Goal: Task Accomplishment & Management: Manage account settings

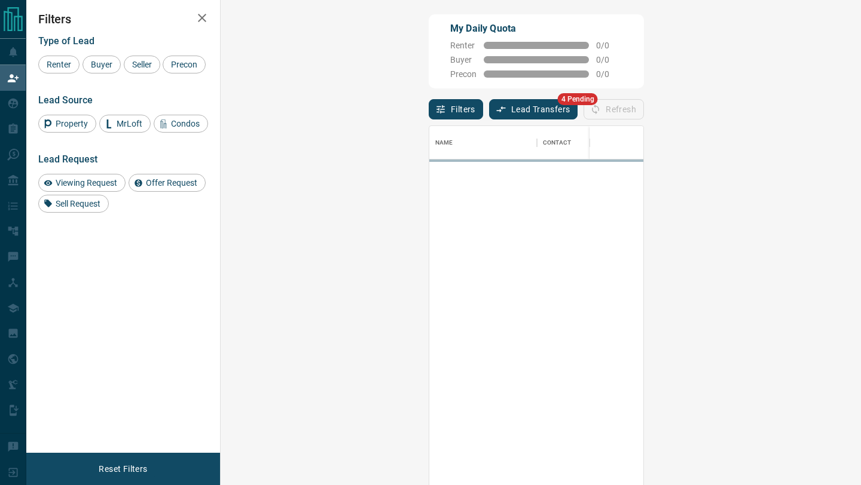
scroll to position [369, 615]
click at [489, 117] on button "Lead Transfers" at bounding box center [533, 109] width 89 height 20
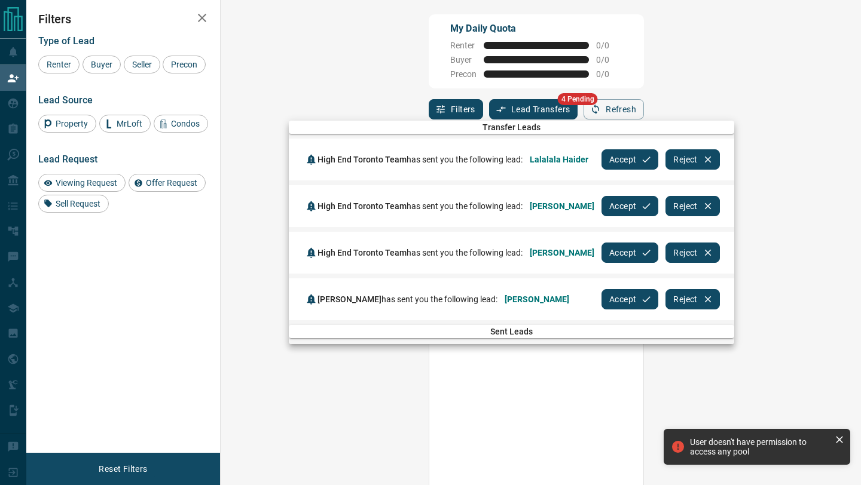
click at [616, 152] on button "Accept" at bounding box center [629, 159] width 57 height 20
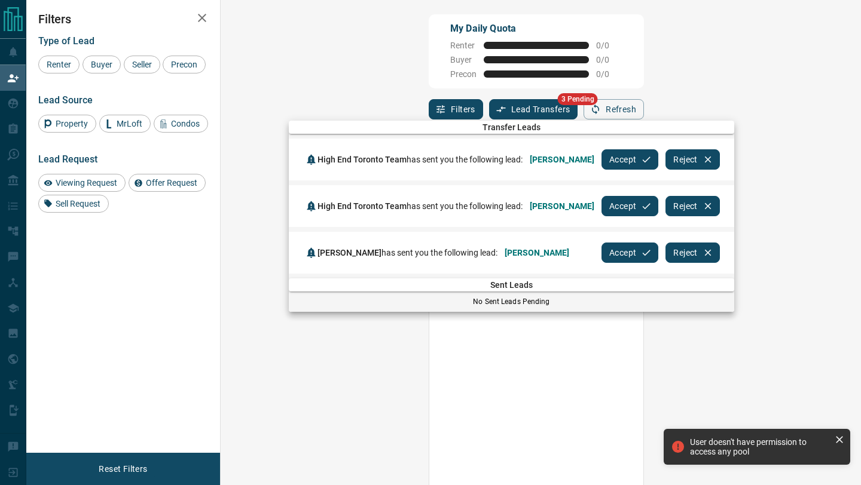
click at [616, 152] on button "Accept" at bounding box center [629, 159] width 57 height 20
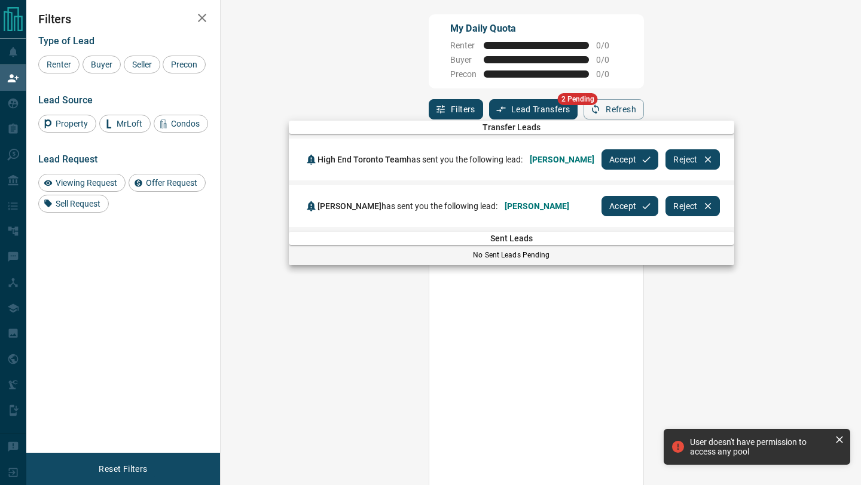
click at [616, 152] on button "Accept" at bounding box center [629, 159] width 57 height 20
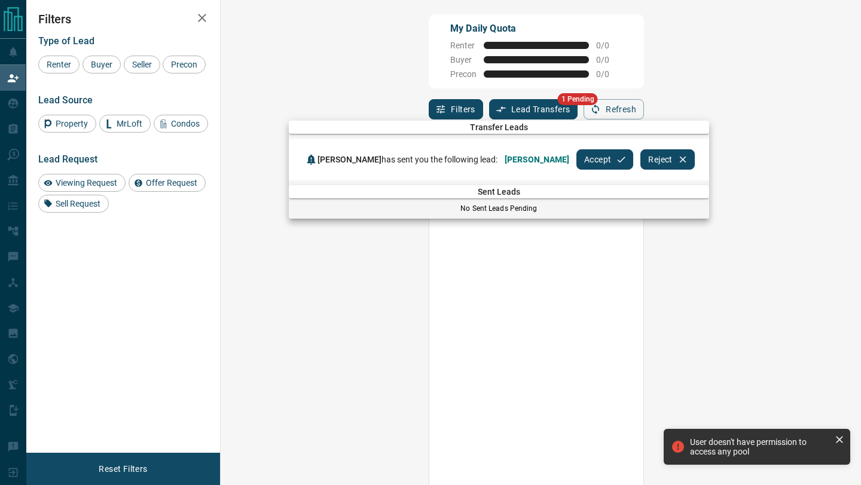
click at [581, 153] on button "Accept" at bounding box center [604, 159] width 57 height 20
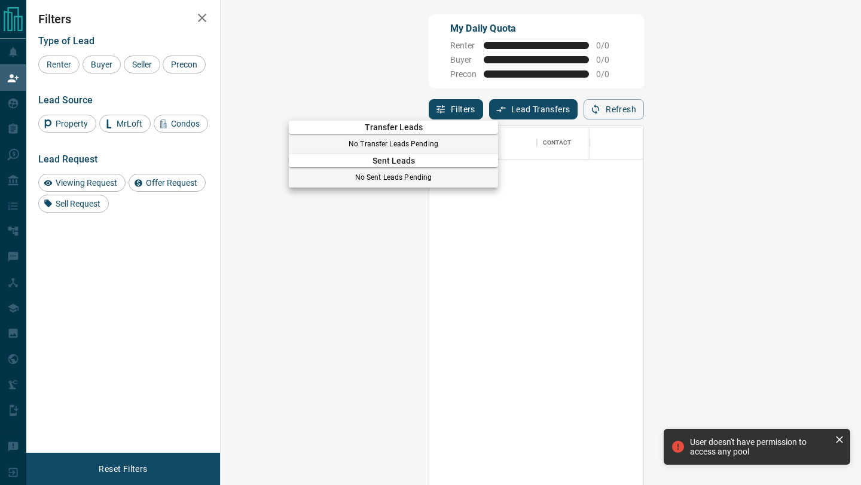
click at [0, 164] on div at bounding box center [430, 242] width 861 height 485
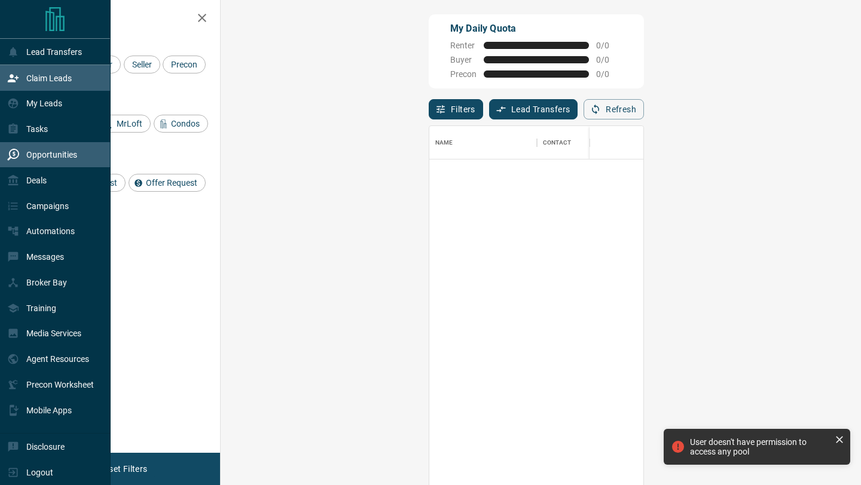
click at [20, 160] on div "Opportunities" at bounding box center [42, 155] width 70 height 20
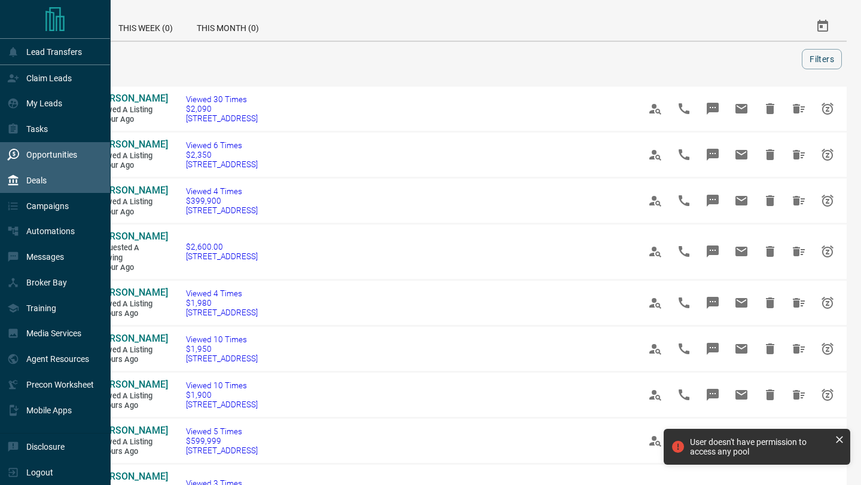
click at [28, 180] on p "Deals" at bounding box center [36, 181] width 20 height 10
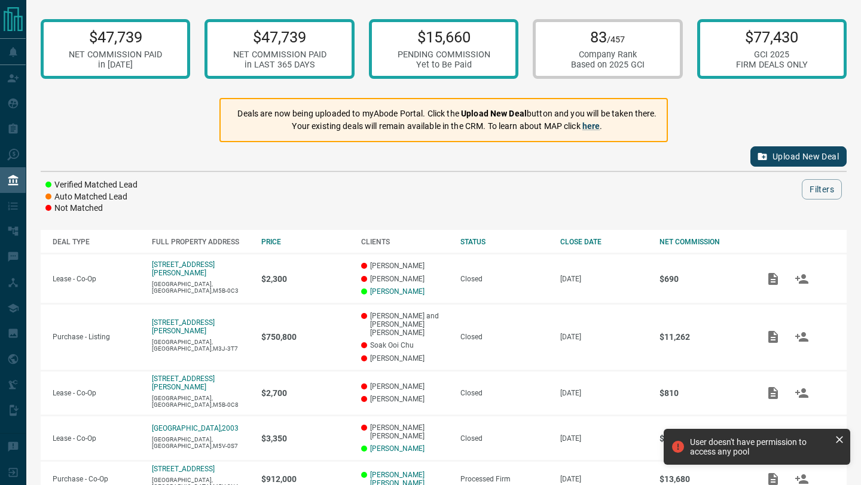
click at [771, 154] on button "Upload New Deal" at bounding box center [798, 156] width 96 height 20
